Goal: Transaction & Acquisition: Purchase product/service

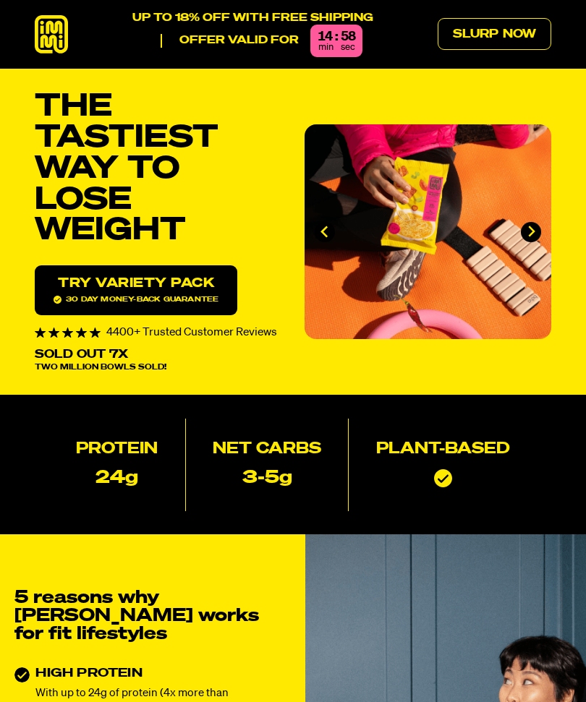
click at [495, 354] on div "THE TASTIEST WAY TO LOSE WEIGHT Protein 24g Net Carbs 3-5g Plant-based Try vari…" at bounding box center [293, 232] width 516 height 280
click at [342, 69] on section "THE TASTIEST WAY TO LOSE WEIGHT Protein 24g Net Carbs 3-5g Plant-based Try vari…" at bounding box center [293, 232] width 586 height 326
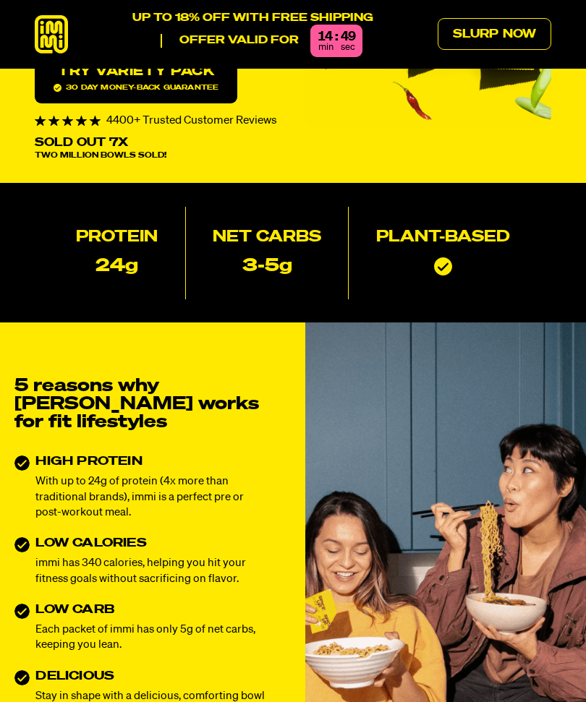
scroll to position [193, 0]
